Goal: Task Accomplishment & Management: Use online tool/utility

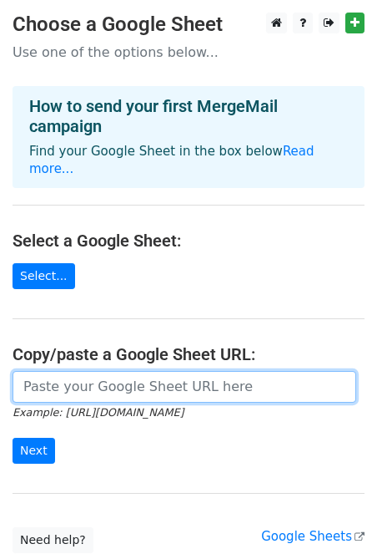
click at [124, 373] on input "url" at bounding box center [185, 387] width 344 height 32
paste input "https://docs.google.com/spreadsheets/d/1jd-yMPL1pKdOi5RBCljXH0dTSdFJPtf4DgpQqkT…"
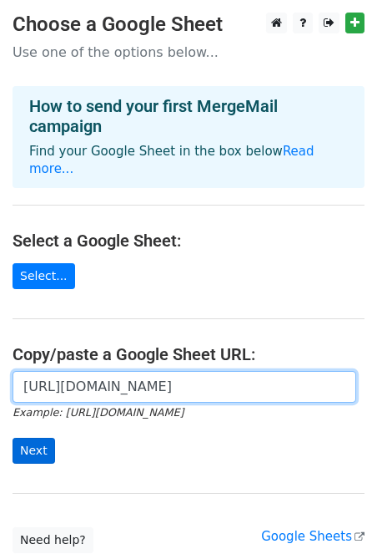
type input "https://docs.google.com/spreadsheets/d/1jd-yMPL1pKdOi5RBCljXH0dTSdFJPtf4DgpQqkT…"
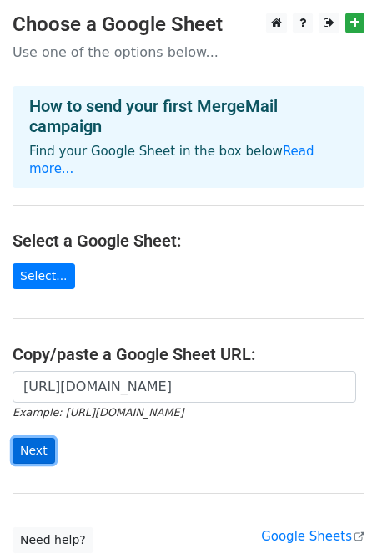
click at [30, 438] on input "Next" at bounding box center [34, 451] width 43 height 26
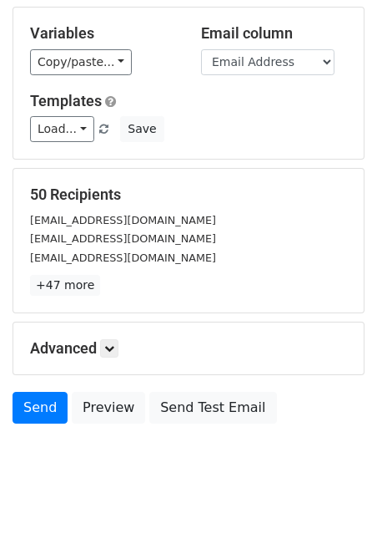
scroll to position [150, 0]
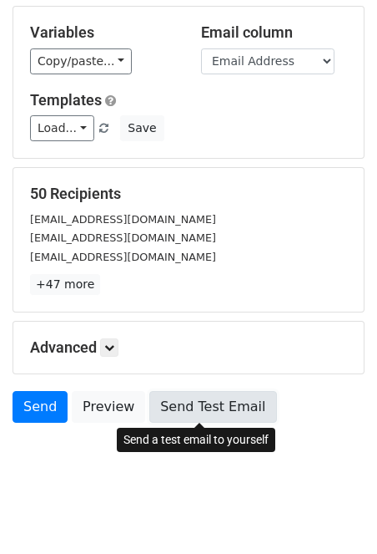
click at [175, 408] on link "Send Test Email" at bounding box center [212, 407] width 127 height 32
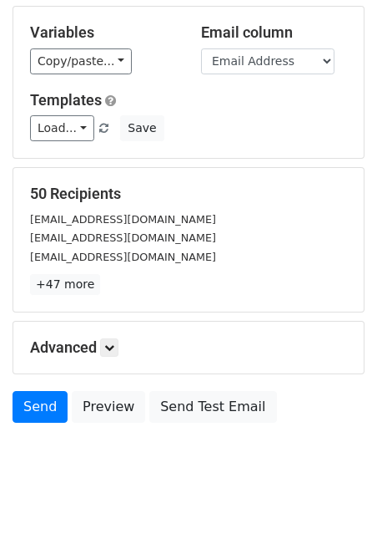
click at [102, 351] on h5 "Advanced" at bounding box center [188, 347] width 317 height 18
click at [107, 351] on link at bounding box center [109, 347] width 18 height 18
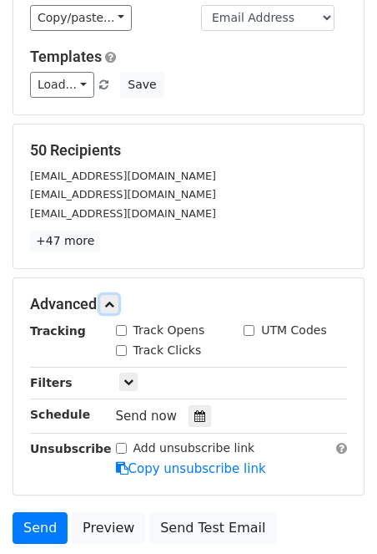
scroll to position [204, 0]
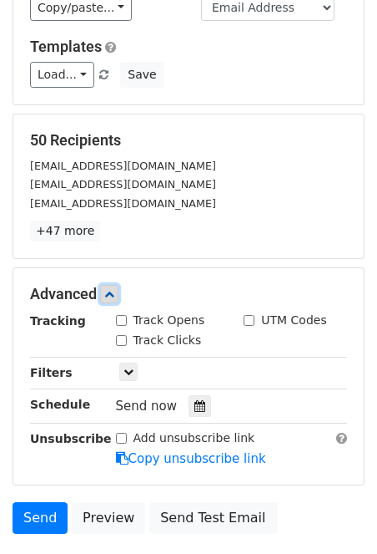
click at [114, 299] on link at bounding box center [109, 294] width 18 height 18
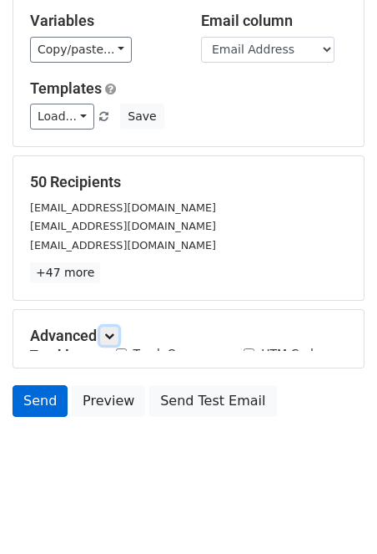
scroll to position [161, 0]
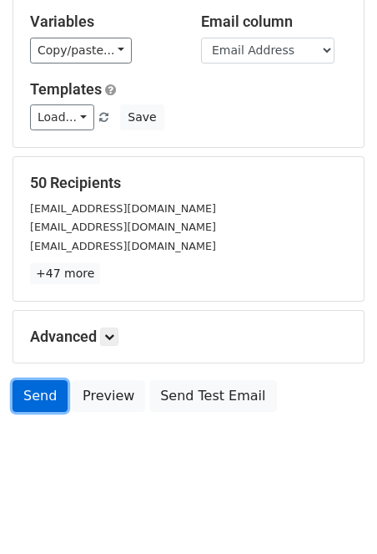
click at [41, 398] on link "Send" at bounding box center [40, 396] width 55 height 32
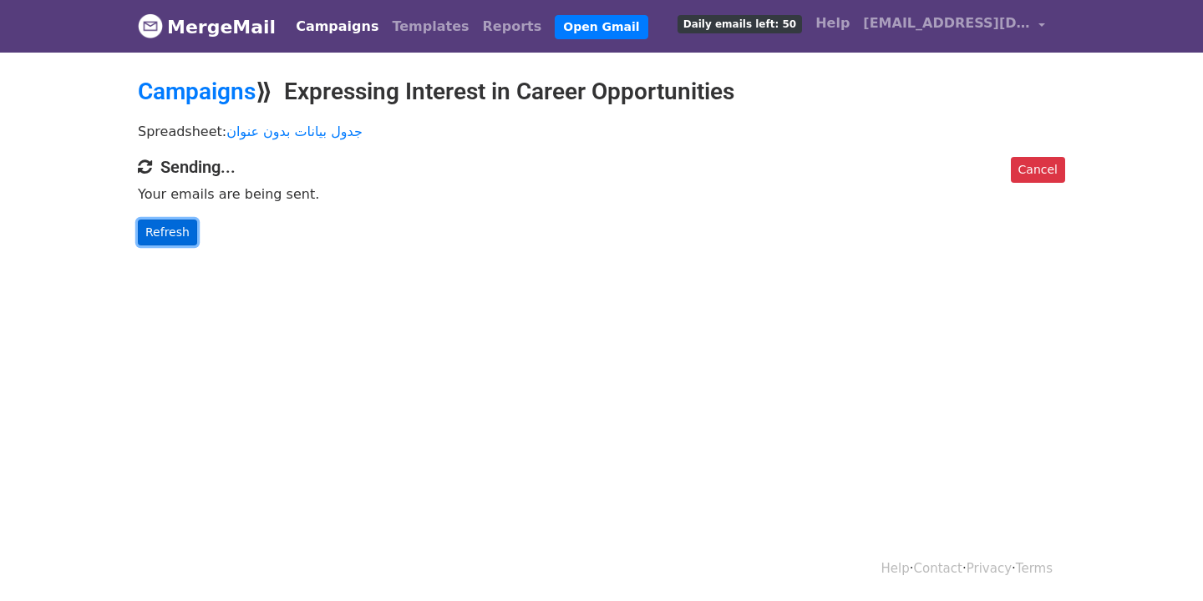
click at [177, 236] on link "Refresh" at bounding box center [167, 233] width 59 height 26
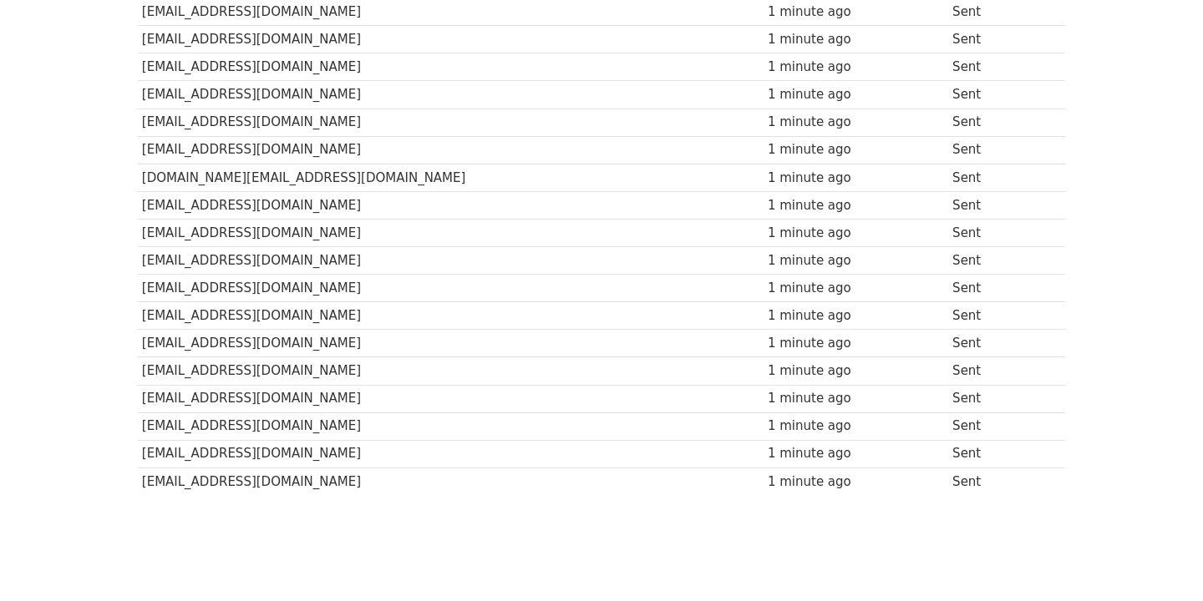
scroll to position [1207, 0]
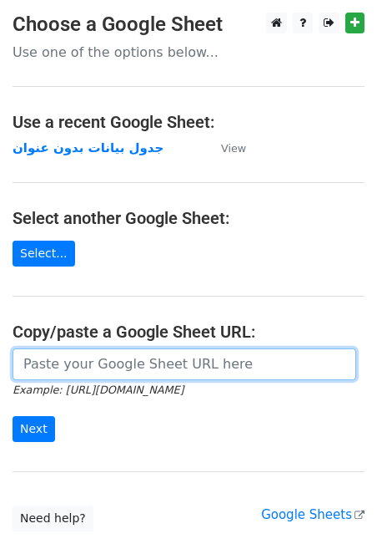
click at [156, 369] on input "url" at bounding box center [185, 364] width 344 height 32
paste input "[EMAIL_ADDRESS][DOMAIN_NAME] [EMAIL_ADDRESS][DOMAIN_NAME] [EMAIL_ADDRESS][DOMAI…"
type input "[EMAIL_ADDRESS][DOMAIN_NAME] [EMAIL_ADDRESS][DOMAIN_NAME] [EMAIL_ADDRESS][DOMAI…"
click at [108, 374] on input "url" at bounding box center [185, 364] width 344 height 32
paste input "[URL][DOMAIN_NAME]"
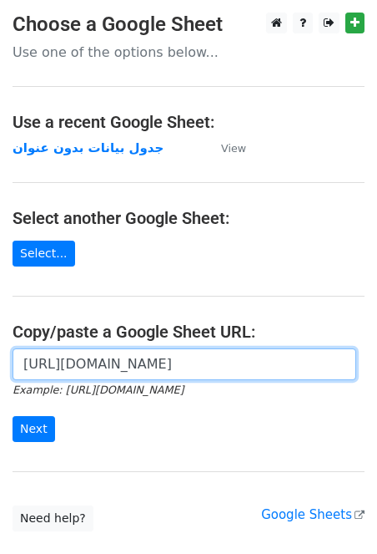
scroll to position [0, 362]
type input "[URL][DOMAIN_NAME]"
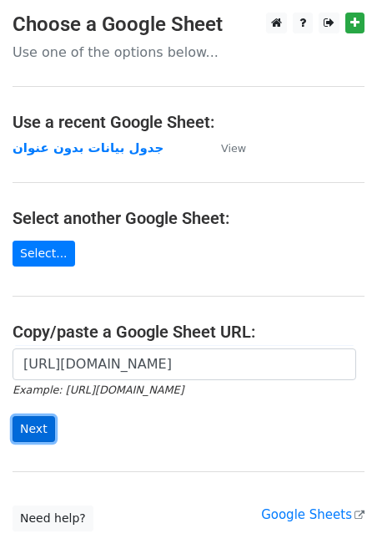
click at [30, 435] on input "Next" at bounding box center [34, 429] width 43 height 26
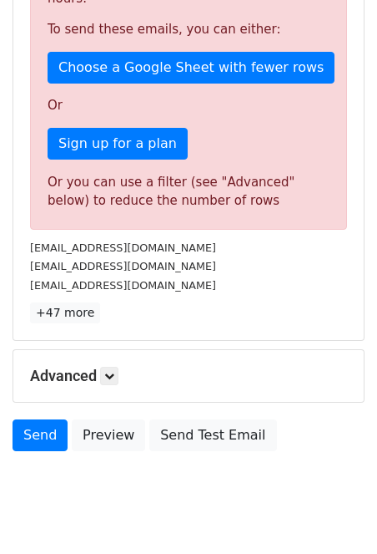
scroll to position [523, 0]
